Goal: Task Accomplishment & Management: Manage account settings

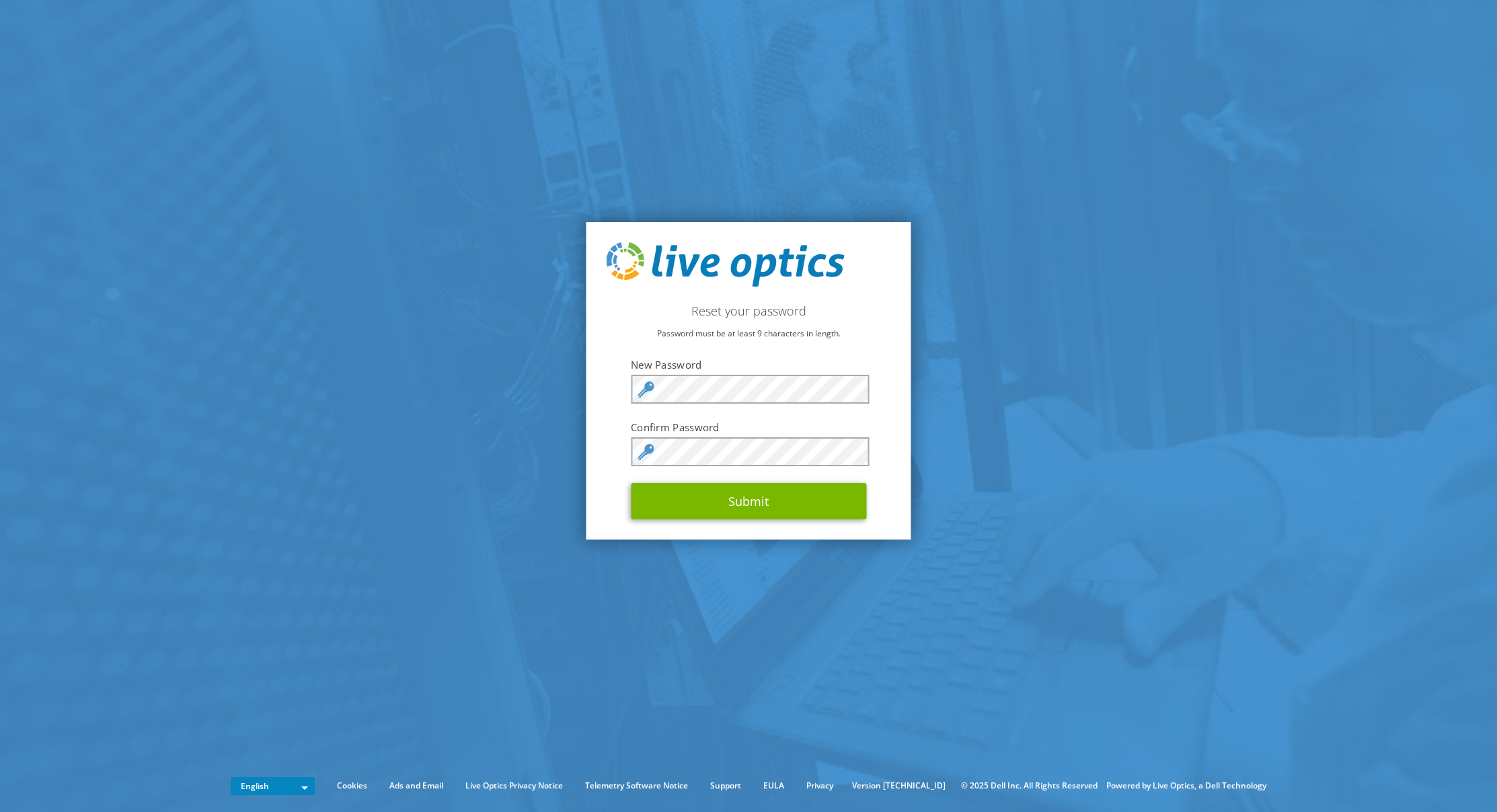
click at [900, 479] on div "Reset your password Password must be at least 9 characters in length. New Passw…" at bounding box center [749, 380] width 325 height 317
click at [770, 506] on button "Submit" at bounding box center [748, 501] width 235 height 37
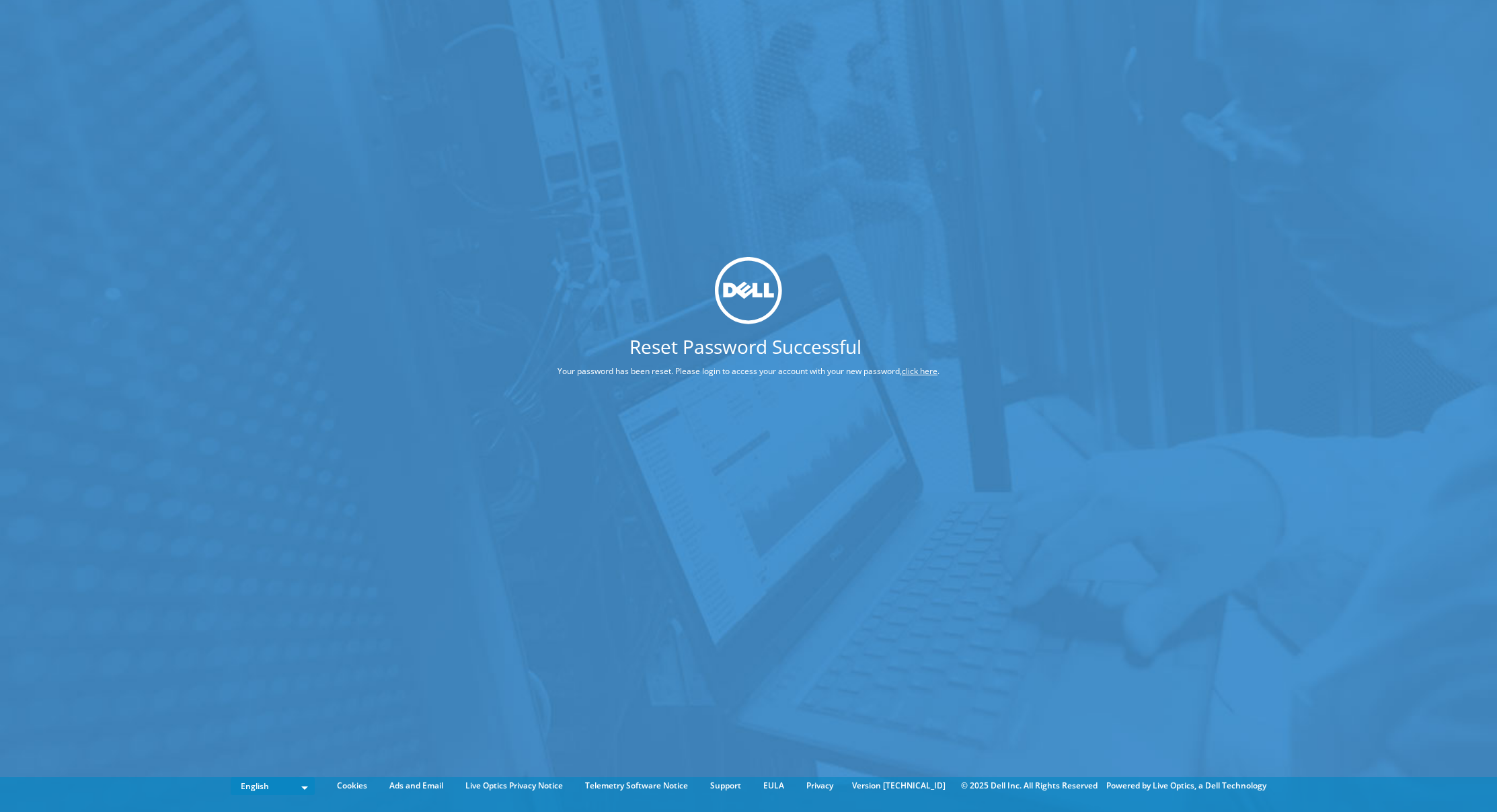
click at [1100, 332] on div "Reset Password Successful Your password has been reset. Please login to access …" at bounding box center [748, 385] width 1497 height 771
